Goal: Contribute content

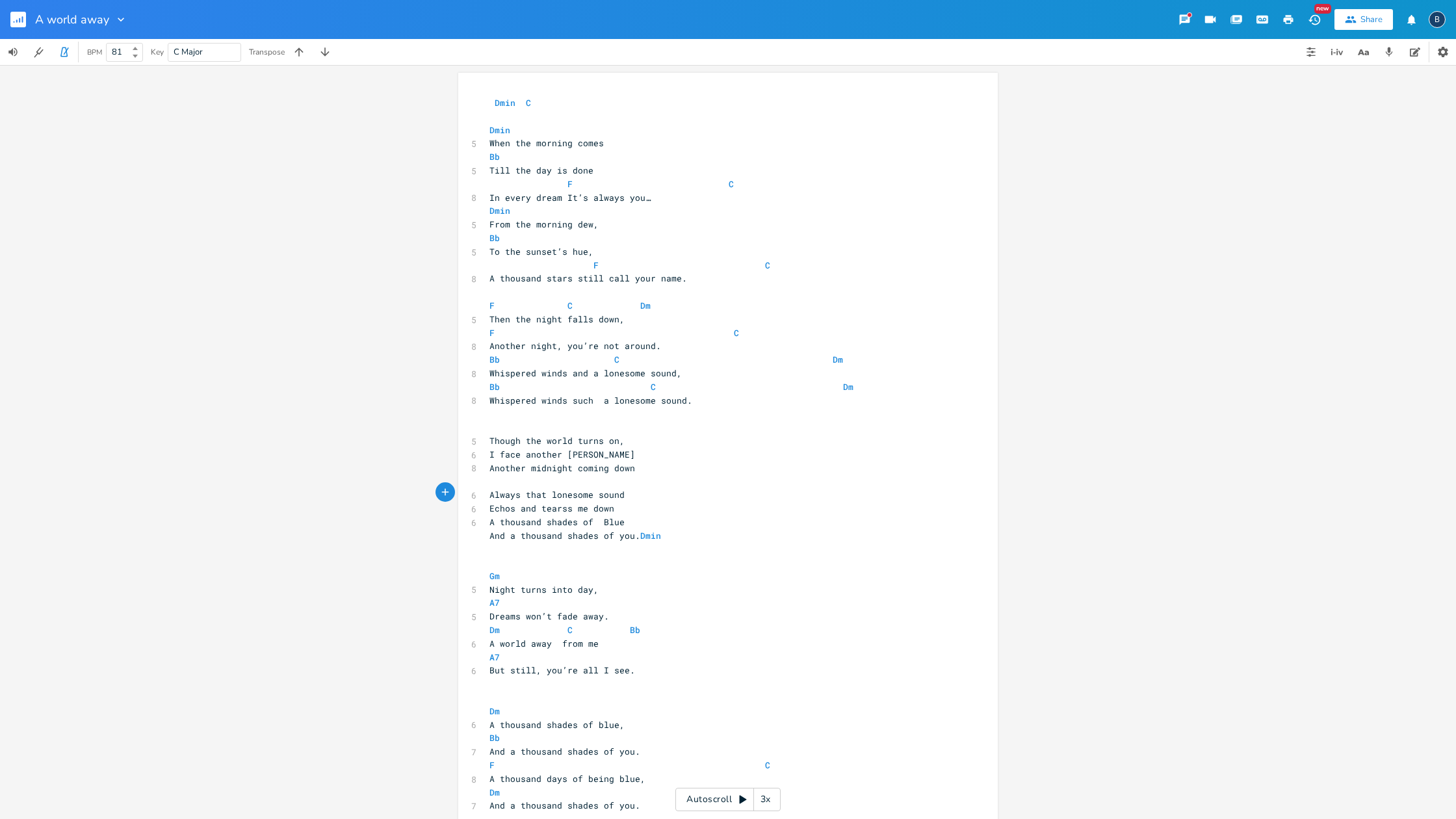
scroll to position [0, 17]
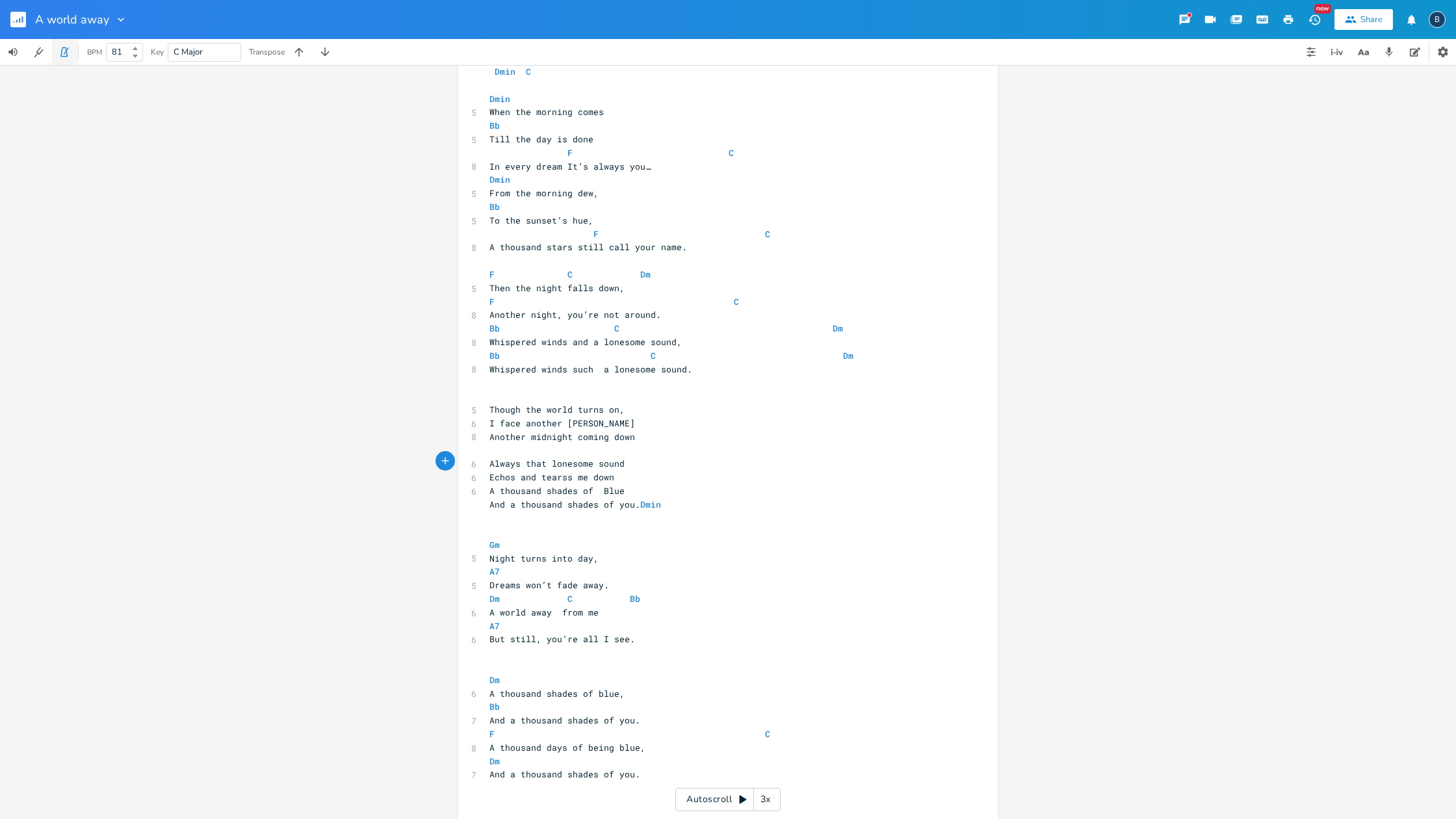
click at [61, 54] on icon "button" at bounding box center [64, 52] width 7 height 9
click at [68, 54] on icon "button" at bounding box center [64, 52] width 12 height 12
click at [136, 58] on b at bounding box center [134, 56] width 12 height 8
click at [138, 43] on div "80" at bounding box center [124, 52] width 37 height 19
type input "81"
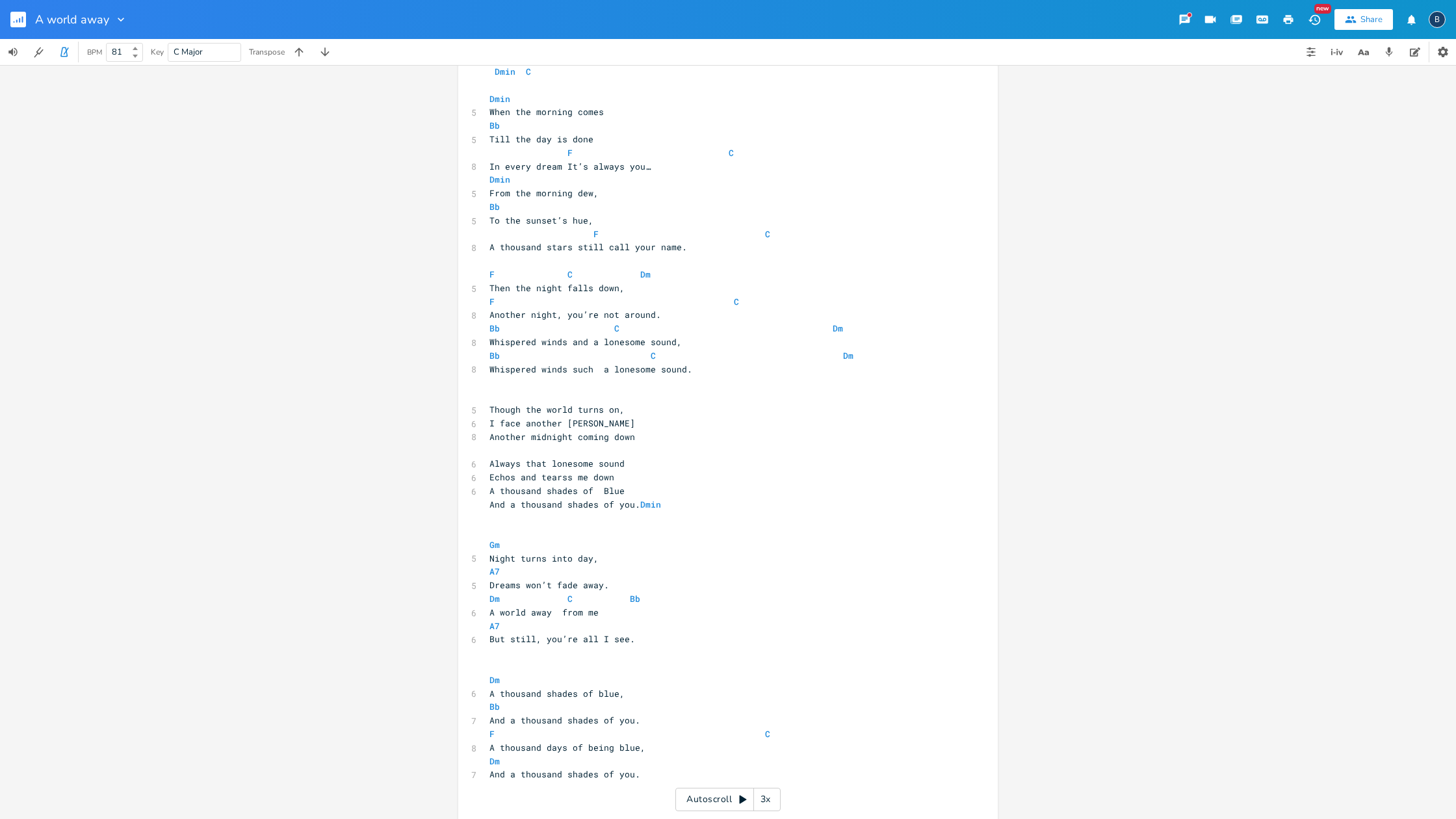
click at [137, 46] on b at bounding box center [134, 49] width 12 height 8
click at [65, 52] on icon "button" at bounding box center [64, 52] width 12 height 12
click at [65, 57] on icon "button" at bounding box center [64, 52] width 12 height 12
click at [9, 52] on icon "button" at bounding box center [13, 51] width 9 height 9
drag, startPoint x: 56, startPoint y: 79, endPoint x: 75, endPoint y: 82, distance: 19.2
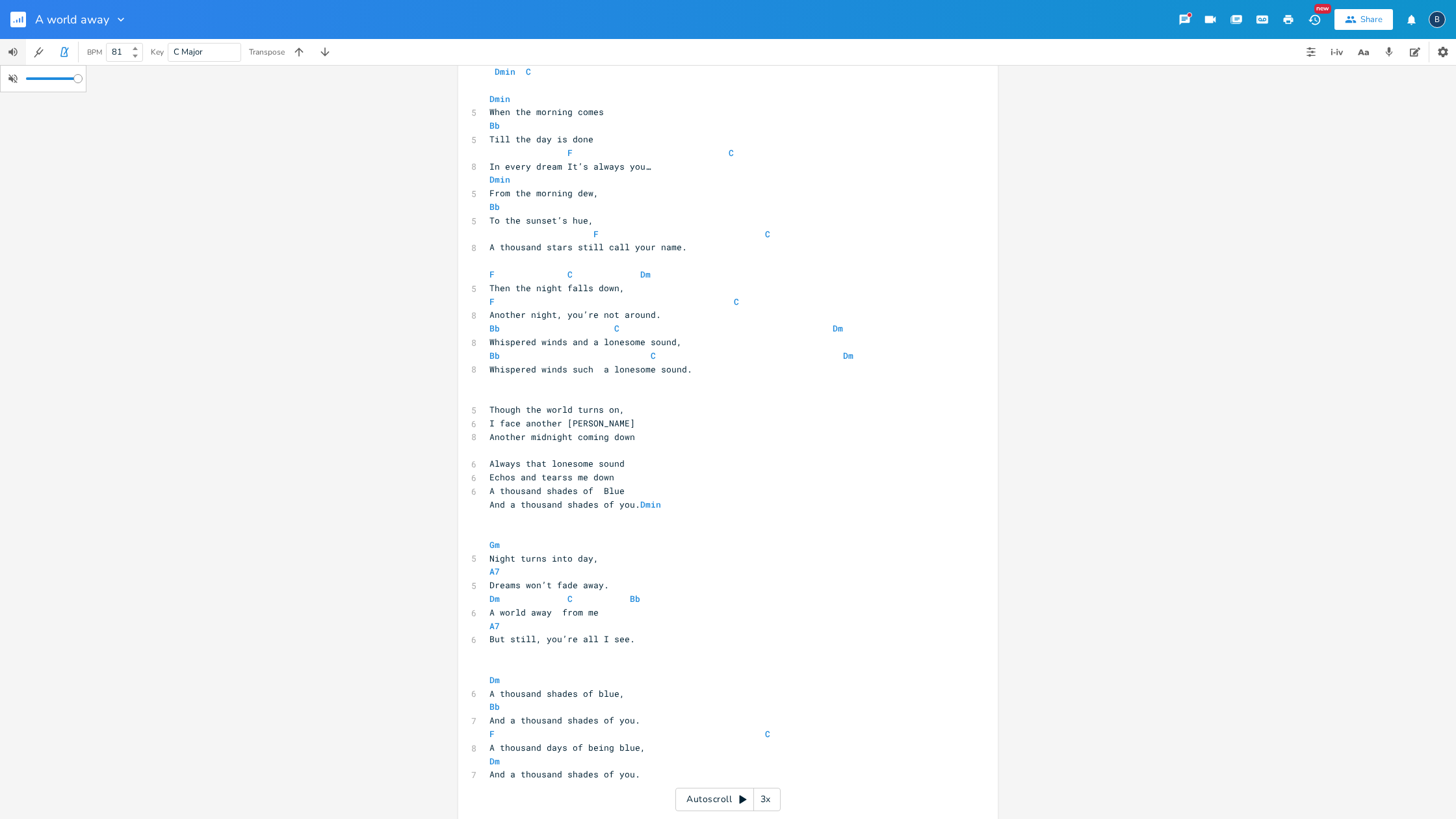
click at [75, 82] on div at bounding box center [78, 79] width 9 height 9
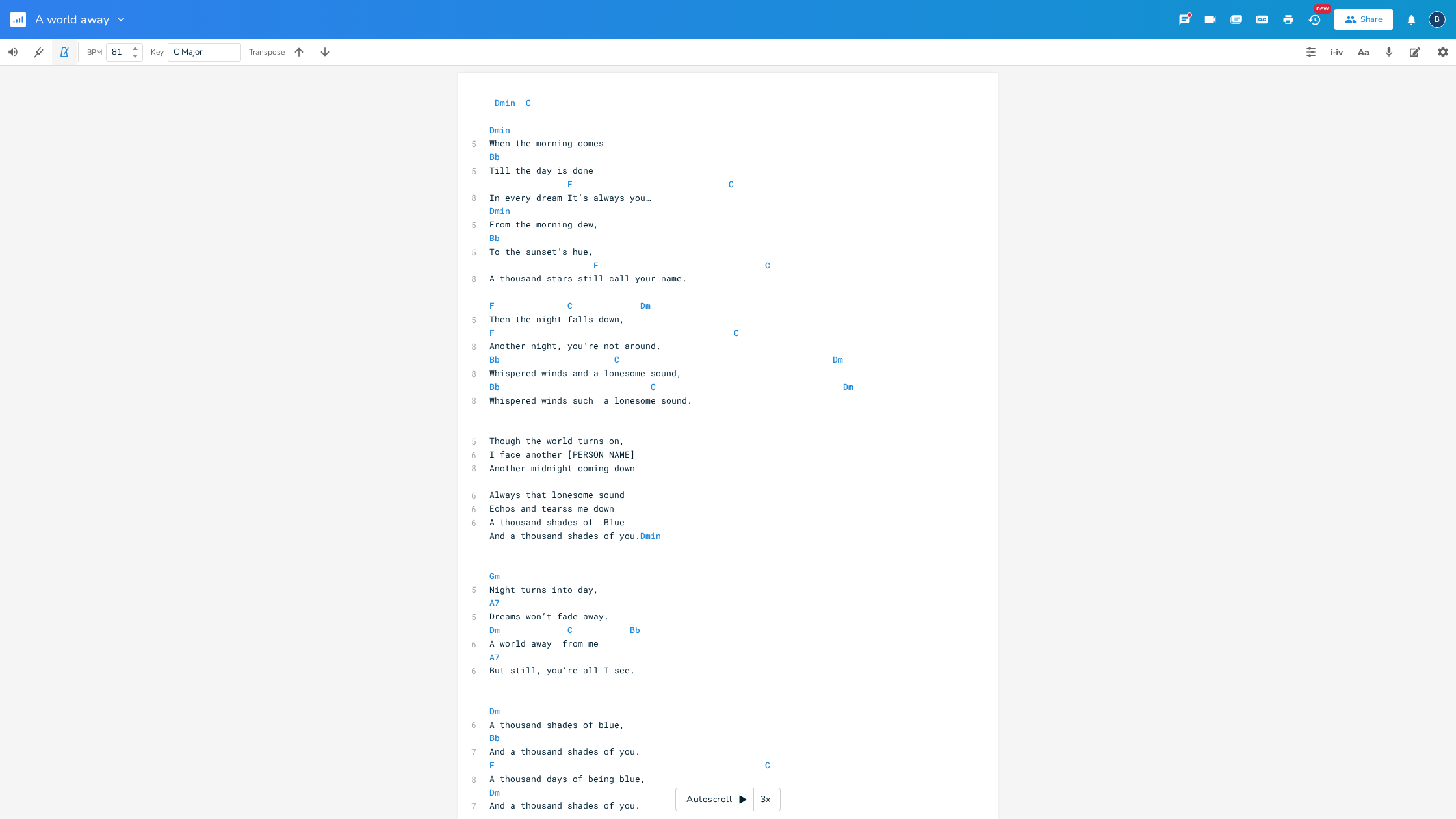
scroll to position [0, 1]
click at [61, 52] on icon "button" at bounding box center [64, 52] width 12 height 12
type textarea "ll I see."
drag, startPoint x: 628, startPoint y: 650, endPoint x: 583, endPoint y: 646, distance: 45.2
click at [583, 664] on pre "But still, you’re all I see." at bounding box center [721, 670] width 469 height 13
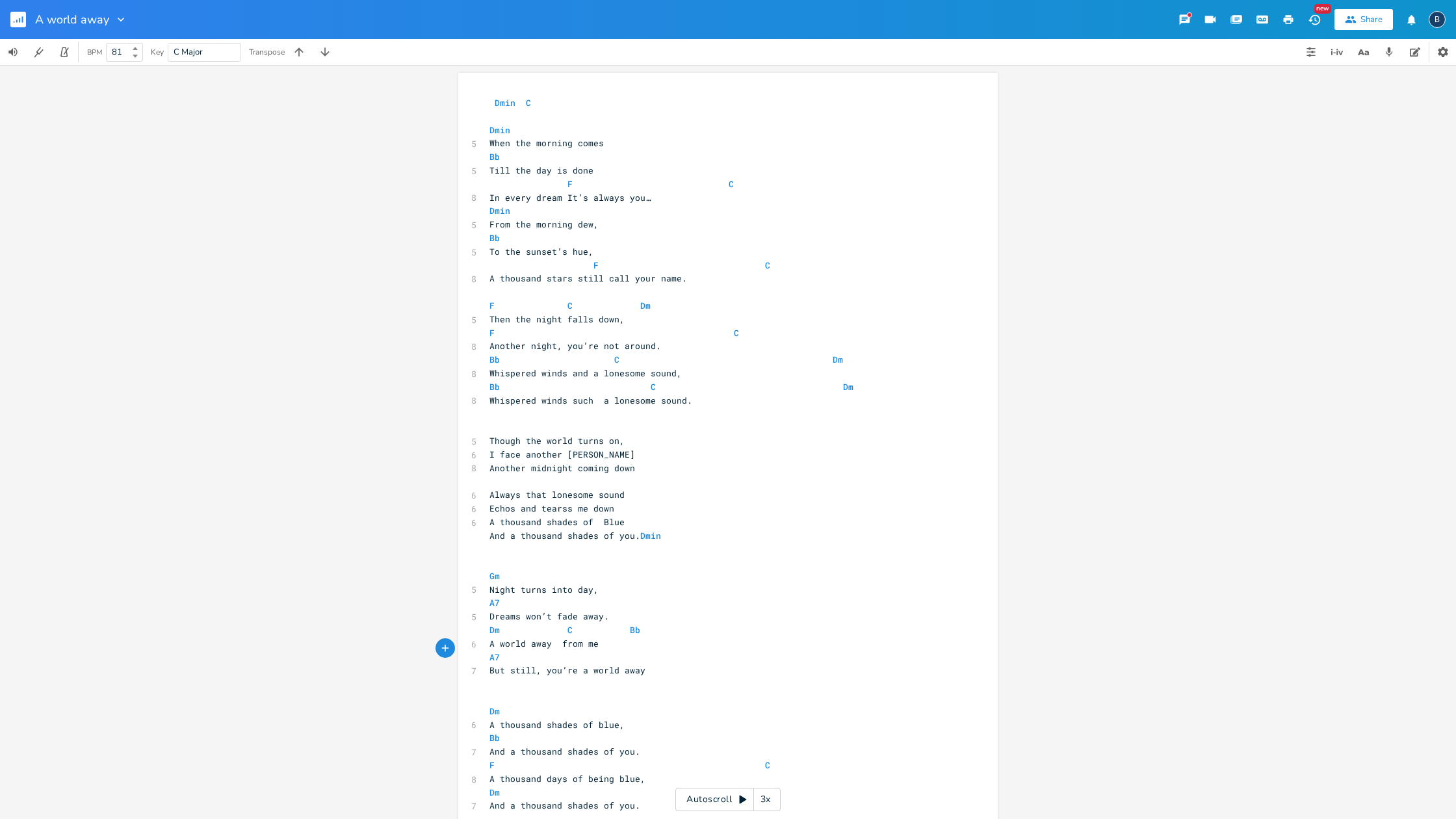
scroll to position [2, 0]
type textarea "world away"
click at [136, 46] on b at bounding box center [134, 49] width 12 height 8
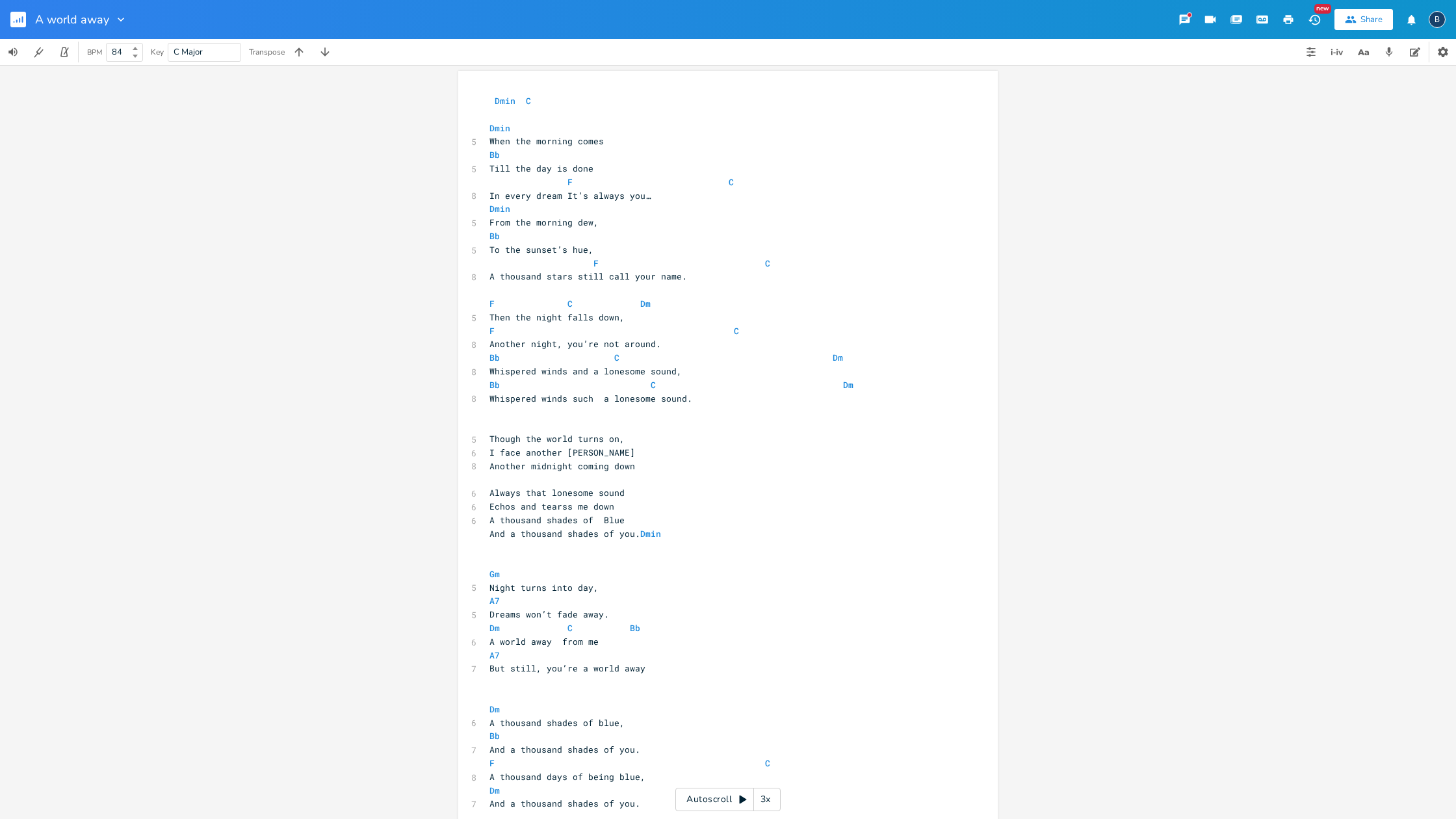
type input "85"
click at [136, 46] on b at bounding box center [134, 49] width 12 height 8
drag, startPoint x: 65, startPoint y: 57, endPoint x: 88, endPoint y: 102, distance: 50.5
click at [65, 63] on button "button" at bounding box center [65, 52] width 26 height 26
